Goal: Navigation & Orientation: Find specific page/section

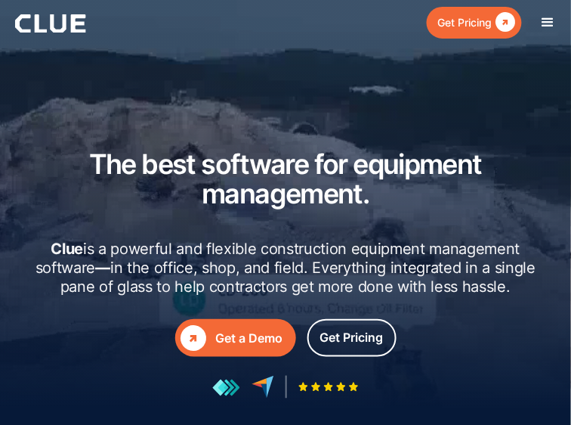
click at [556, 24] on div "menu" at bounding box center [549, 23] width 18 height 18
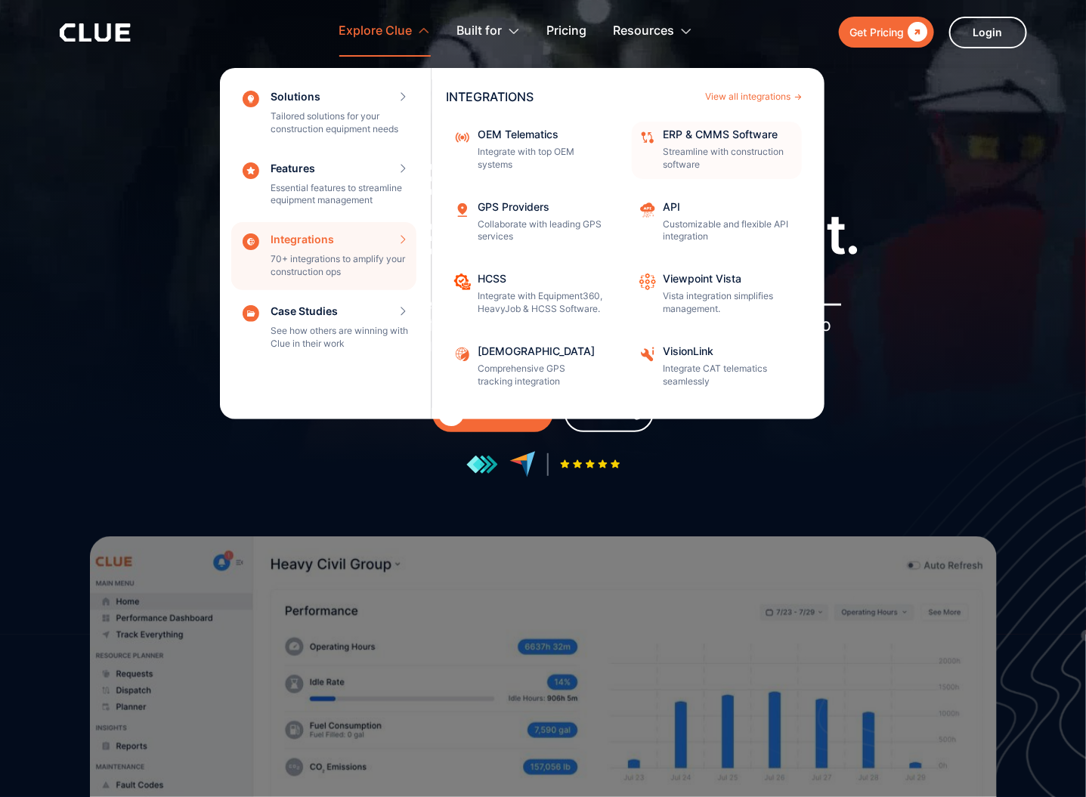
click at [571, 138] on div "ERP & CMMS Software" at bounding box center [728, 134] width 128 height 11
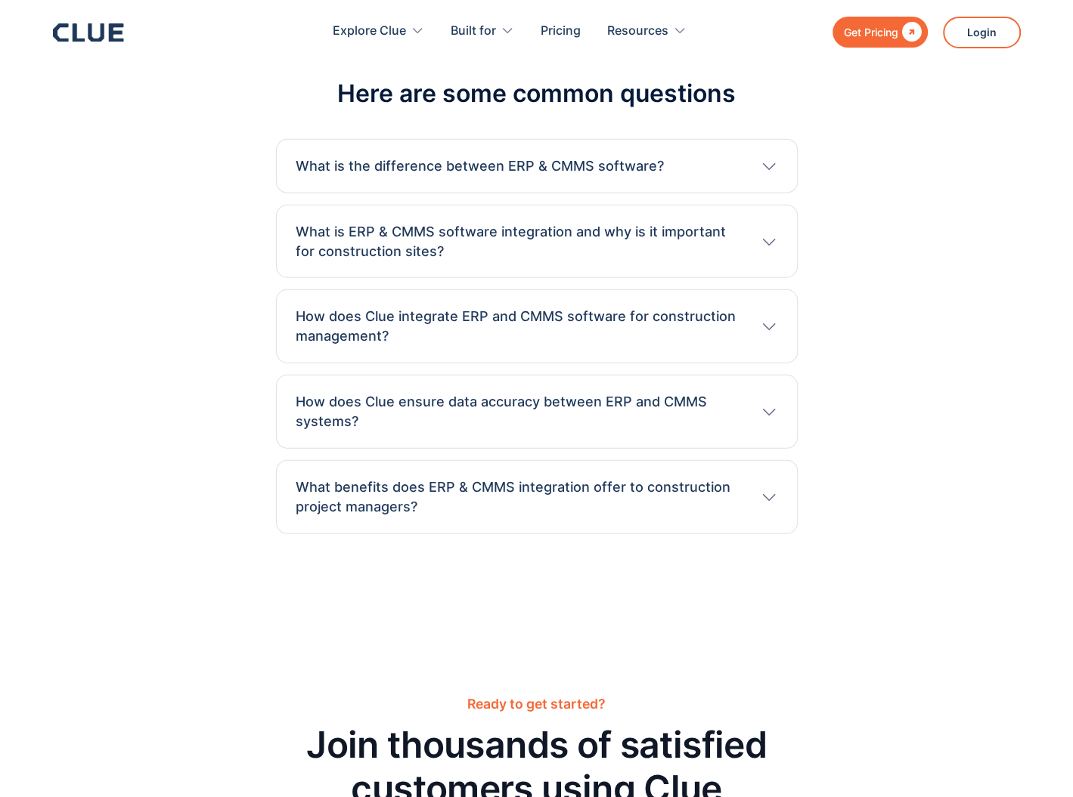
scroll to position [8092, 0]
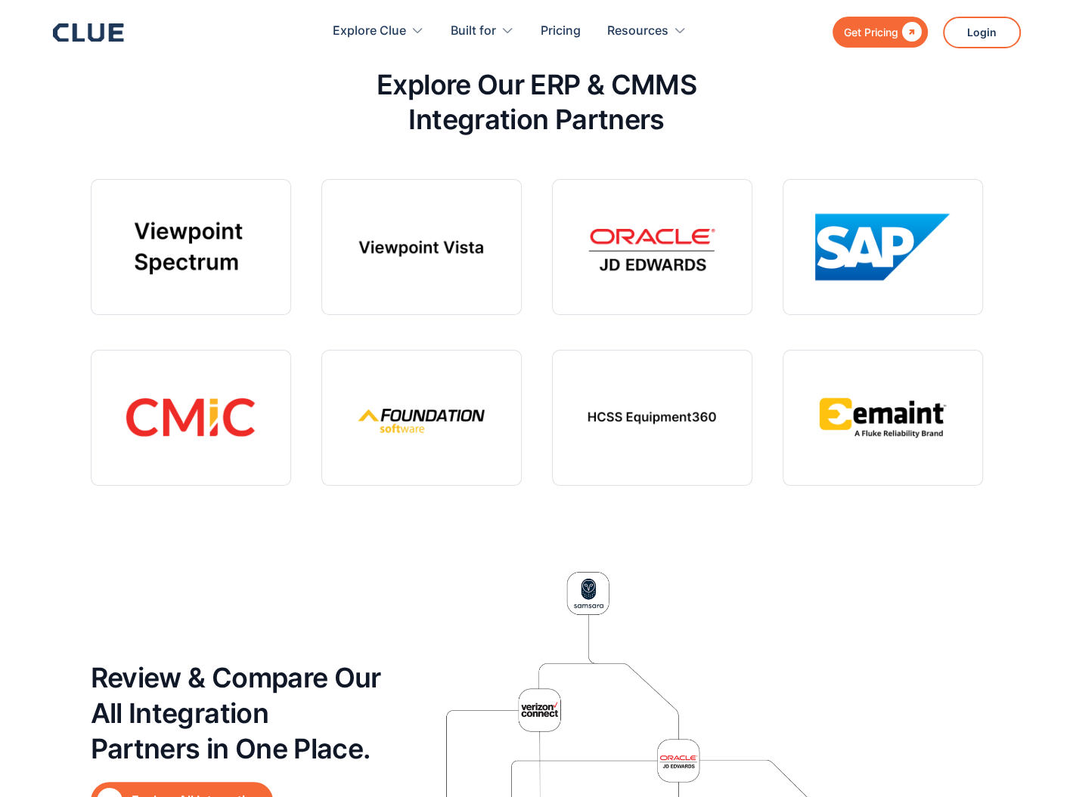
scroll to position [4326, 0]
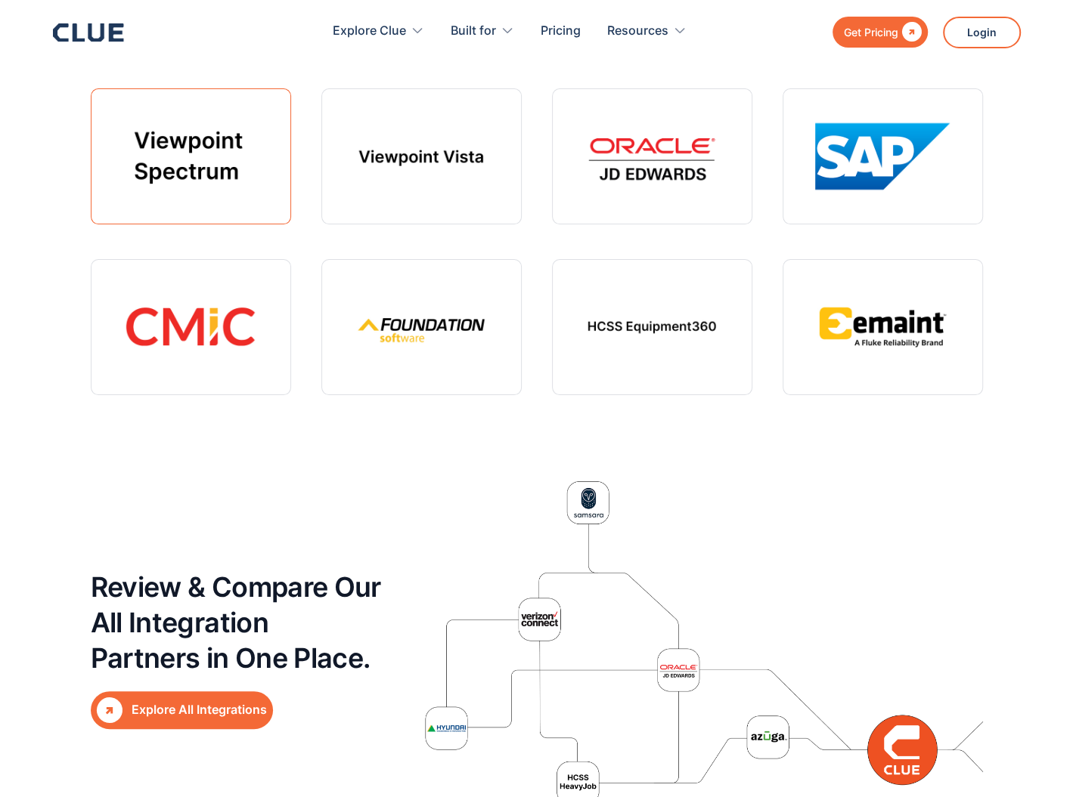
click at [184, 166] on link at bounding box center [191, 156] width 200 height 136
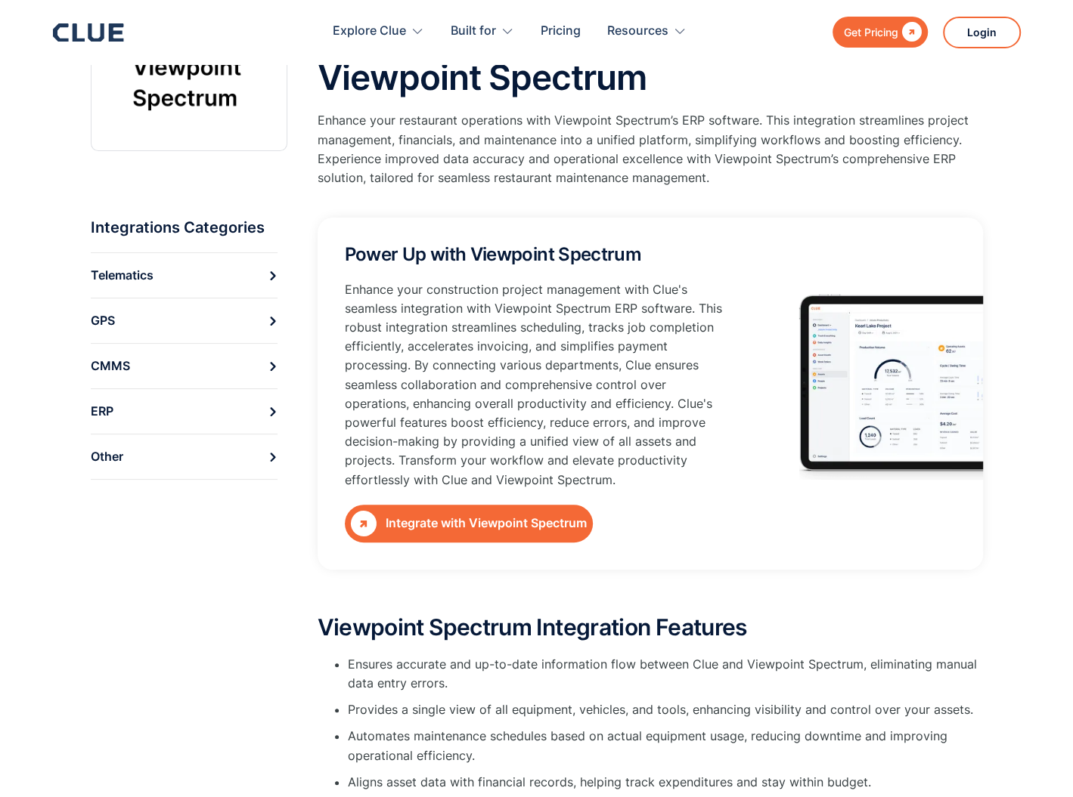
scroll to position [156, 0]
